Goal: Transaction & Acquisition: Book appointment/travel/reservation

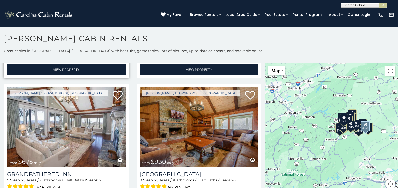
scroll to position [379, 0]
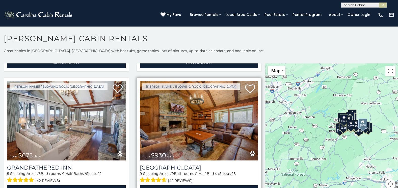
click at [174, 115] on img at bounding box center [199, 121] width 119 height 80
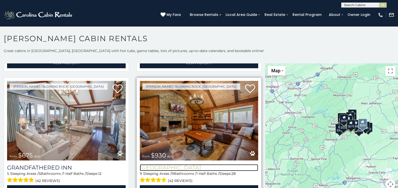
click at [177, 164] on h3 "[GEOGRAPHIC_DATA]" at bounding box center [199, 167] width 119 height 7
click at [178, 164] on h3 "[GEOGRAPHIC_DATA]" at bounding box center [199, 167] width 119 height 7
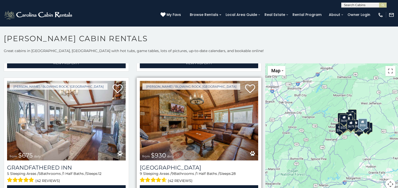
click at [182, 171] on div "9 Sleeping Areas / 9 Bathrooms / 1 Half Baths / Sleeps: 28 (42 reviews)" at bounding box center [199, 177] width 119 height 13
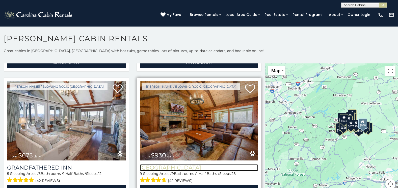
click at [184, 164] on h3 "[GEOGRAPHIC_DATA]" at bounding box center [199, 167] width 119 height 7
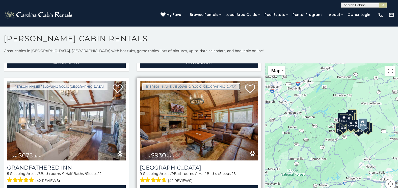
click at [165, 83] on link "Boone / Blowing Rock, NC" at bounding box center [191, 86] width 98 height 6
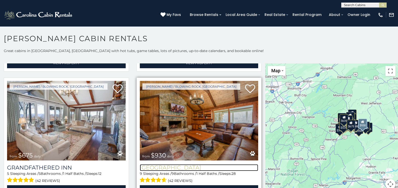
click at [180, 164] on h3 "[GEOGRAPHIC_DATA]" at bounding box center [199, 167] width 119 height 7
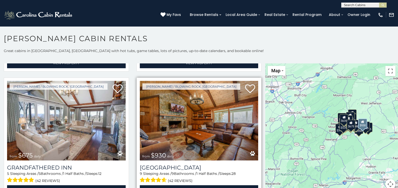
click at [179, 160] on div "Appalachian Mountain Lodge 9 Sleeping Areas / 9 Bathrooms / 1 Half Baths / Slee…" at bounding box center [199, 177] width 119 height 35
click at [177, 160] on div "Appalachian Mountain Lodge 9 Sleeping Areas / 9 Bathrooms / 1 Half Baths / Slee…" at bounding box center [199, 177] width 119 height 35
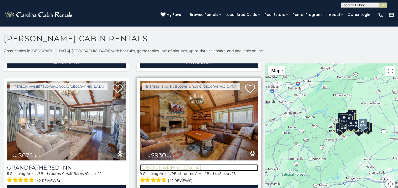
click at [177, 164] on h3 "[GEOGRAPHIC_DATA]" at bounding box center [199, 167] width 119 height 7
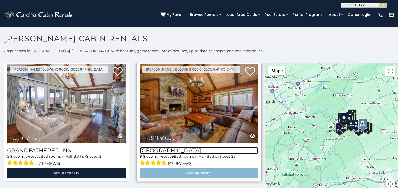
scroll to position [404, 0]
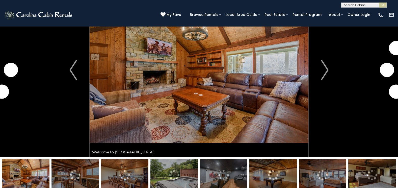
scroll to position [51, 0]
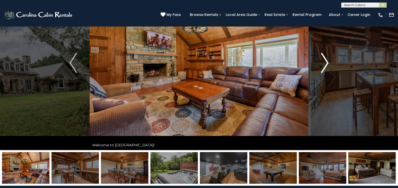
click at [323, 65] on img "Next" at bounding box center [325, 63] width 8 height 20
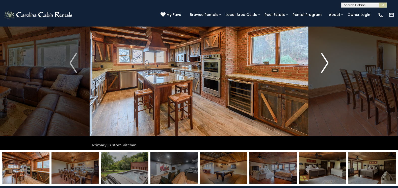
click at [323, 61] on img "Next" at bounding box center [325, 63] width 8 height 20
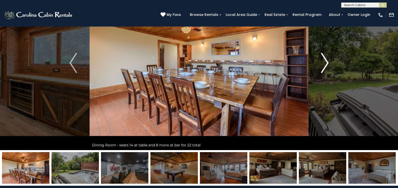
click at [326, 63] on img "Next" at bounding box center [325, 63] width 8 height 20
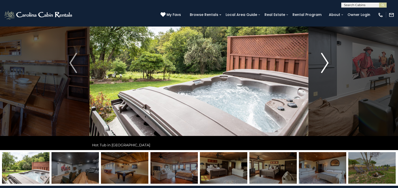
click at [322, 63] on img "Next" at bounding box center [325, 63] width 8 height 20
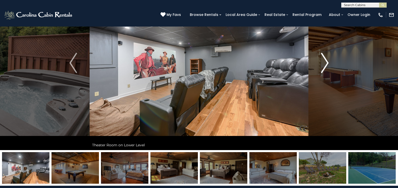
click at [327, 61] on img "Next" at bounding box center [325, 63] width 8 height 20
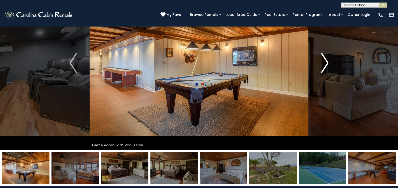
click at [314, 60] on button "Next" at bounding box center [325, 63] width 33 height 174
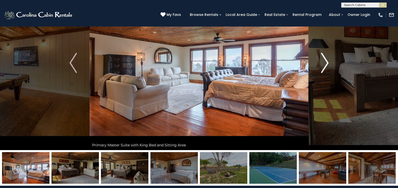
click at [320, 62] on button "Next" at bounding box center [325, 63] width 33 height 174
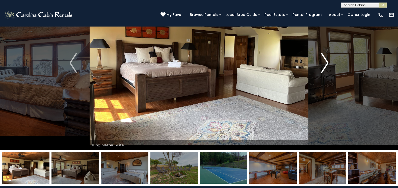
click at [320, 62] on button "Next" at bounding box center [325, 63] width 33 height 174
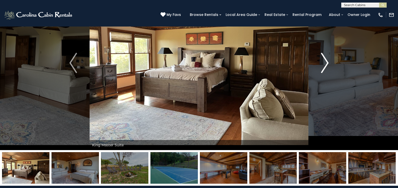
click at [317, 62] on button "Next" at bounding box center [325, 63] width 33 height 174
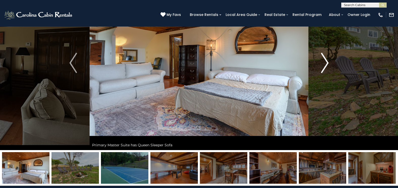
click at [315, 61] on button "Next" at bounding box center [325, 63] width 33 height 174
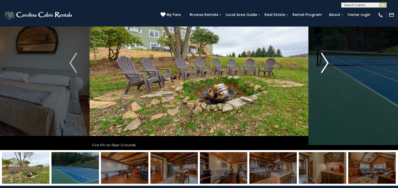
click at [325, 63] on img "Next" at bounding box center [325, 63] width 8 height 20
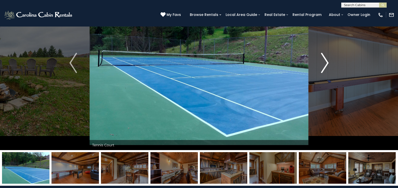
click at [317, 62] on button "Next" at bounding box center [325, 63] width 33 height 174
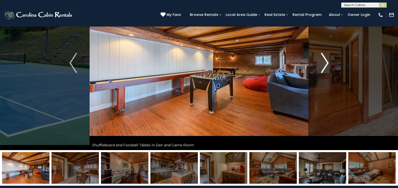
click at [313, 60] on button "Next" at bounding box center [325, 63] width 33 height 174
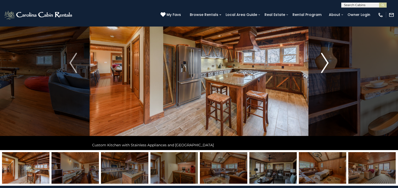
click at [329, 65] on img "Next" at bounding box center [325, 63] width 8 height 20
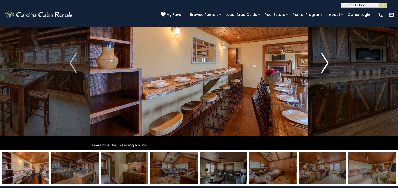
click at [323, 64] on img "Next" at bounding box center [325, 63] width 8 height 20
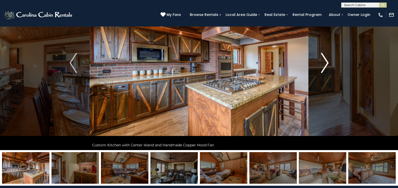
click at [327, 65] on img "Next" at bounding box center [325, 63] width 8 height 20
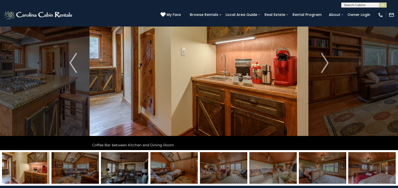
click at [308, 56] on img at bounding box center [199, 63] width 219 height 174
click at [325, 64] on img "Next" at bounding box center [325, 63] width 8 height 20
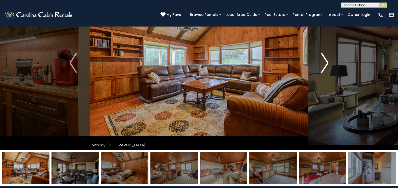
click at [325, 63] on img "Next" at bounding box center [325, 63] width 8 height 20
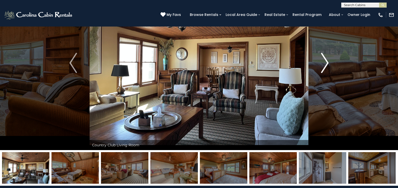
click at [318, 60] on button "Next" at bounding box center [325, 63] width 33 height 174
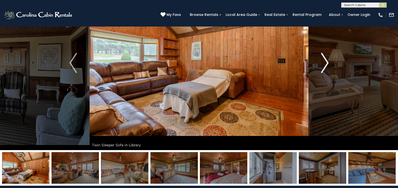
click at [310, 56] on button "Next" at bounding box center [325, 63] width 33 height 174
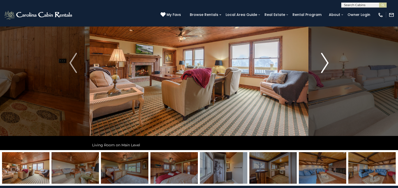
click at [325, 63] on img "Next" at bounding box center [325, 63] width 8 height 20
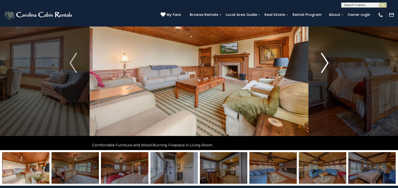
click at [324, 63] on img "Next" at bounding box center [325, 63] width 8 height 20
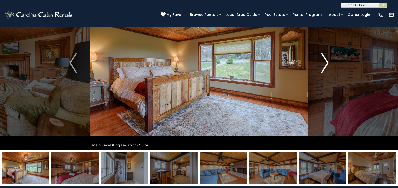
click at [324, 63] on img "Next" at bounding box center [325, 63] width 8 height 20
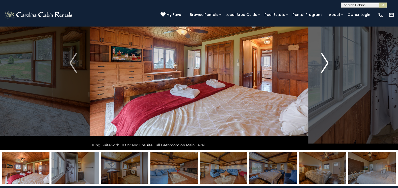
click at [319, 59] on button "Next" at bounding box center [325, 63] width 33 height 174
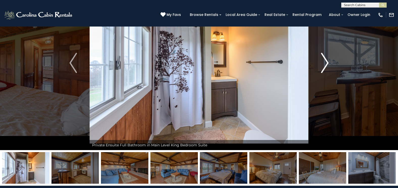
click at [310, 56] on button "Next" at bounding box center [325, 63] width 33 height 174
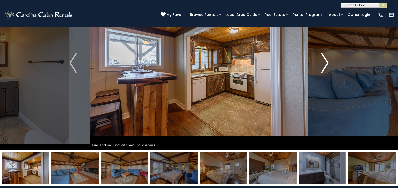
click at [310, 56] on button "Next" at bounding box center [325, 63] width 33 height 174
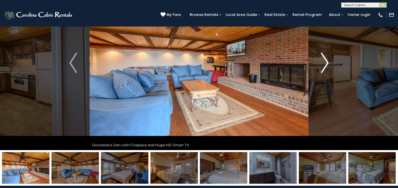
click at [310, 56] on button "Next" at bounding box center [325, 63] width 33 height 174
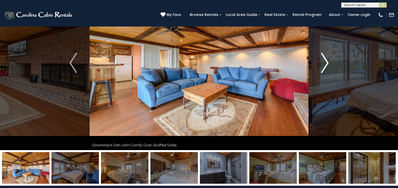
click at [310, 56] on button "Next" at bounding box center [325, 63] width 33 height 174
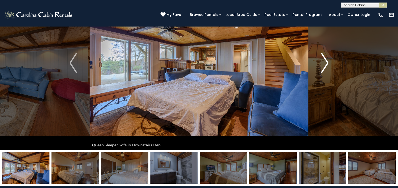
click at [310, 56] on button "Next" at bounding box center [325, 63] width 33 height 174
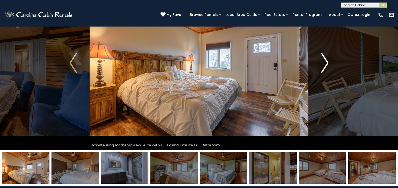
click at [310, 56] on button "Next" at bounding box center [325, 63] width 33 height 174
